Goal: Information Seeking & Learning: Learn about a topic

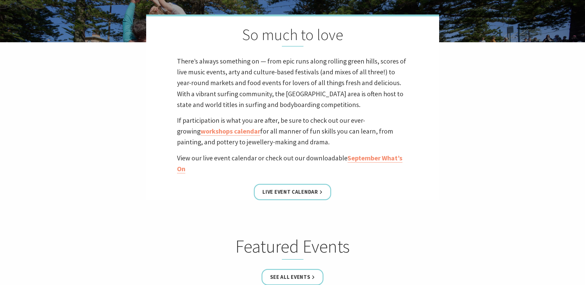
scroll to position [278, 0]
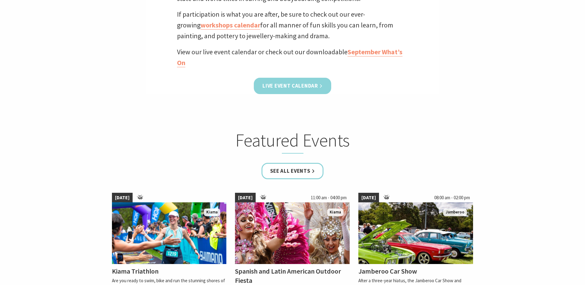
click at [294, 85] on link "Live Event Calendar" at bounding box center [292, 86] width 77 height 16
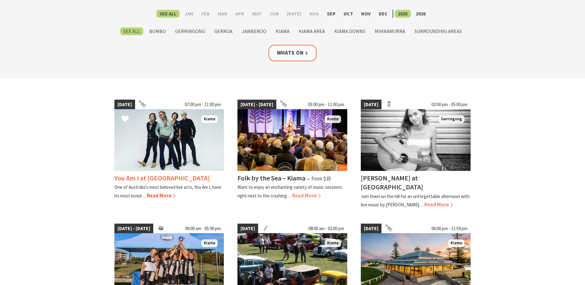
scroll to position [93, 0]
click at [163, 196] on span "Read More" at bounding box center [161, 195] width 29 height 7
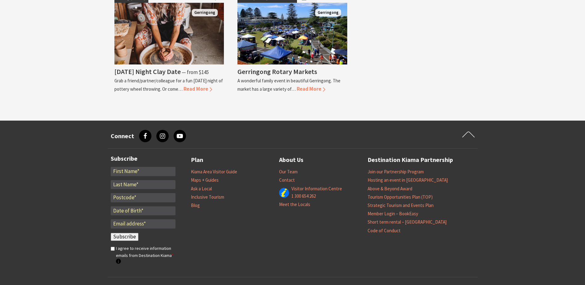
scroll to position [1457, 0]
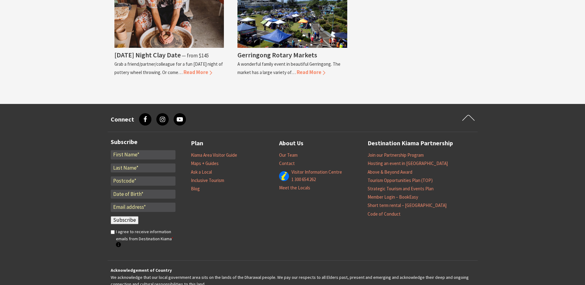
click at [143, 116] on icon at bounding box center [145, 119] width 6 height 6
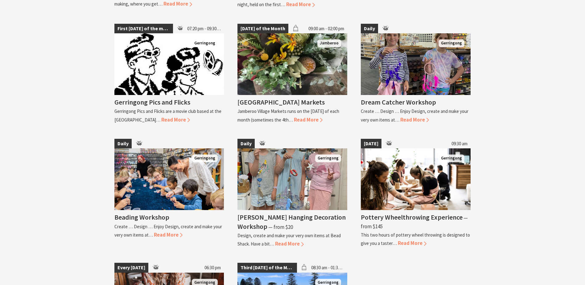
scroll to position [1303, 0]
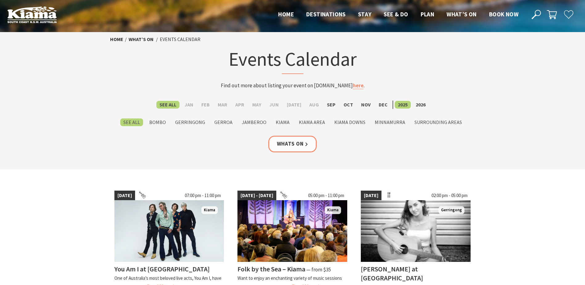
scroll to position [0, 0]
